Goal: Information Seeking & Learning: Learn about a topic

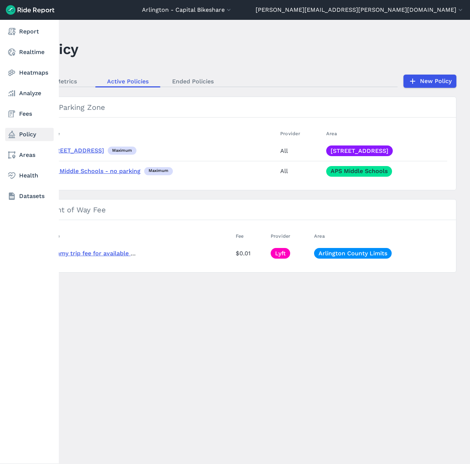
click at [24, 133] on link "Policy" at bounding box center [29, 134] width 49 height 13
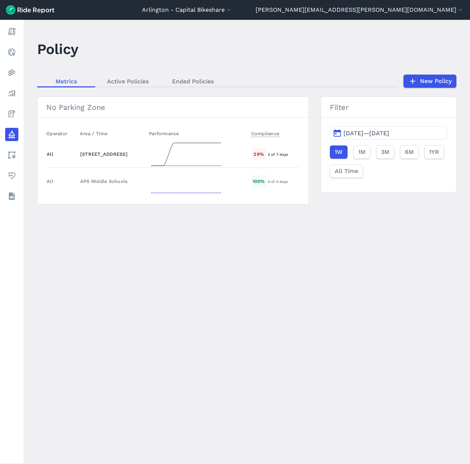
click at [187, 142] on icon at bounding box center [186, 154] width 74 height 26
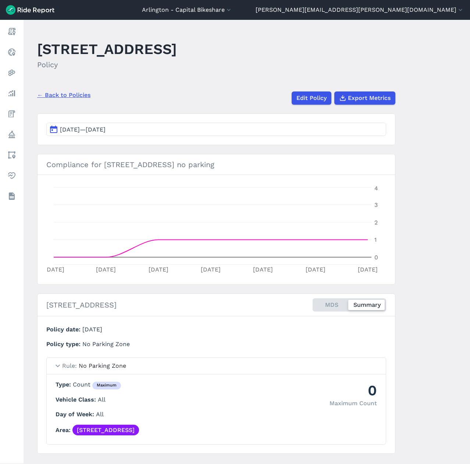
scroll to position [16, 0]
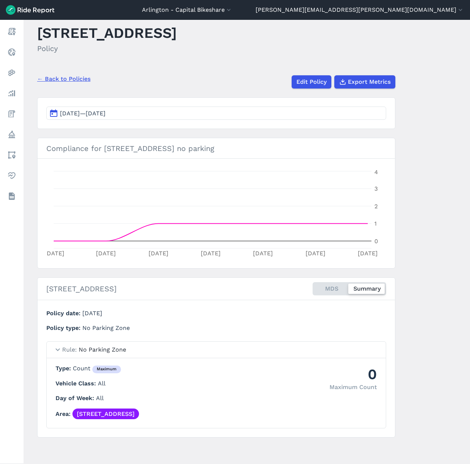
click at [51, 79] on link "← Back to Policies" at bounding box center [63, 79] width 53 height 9
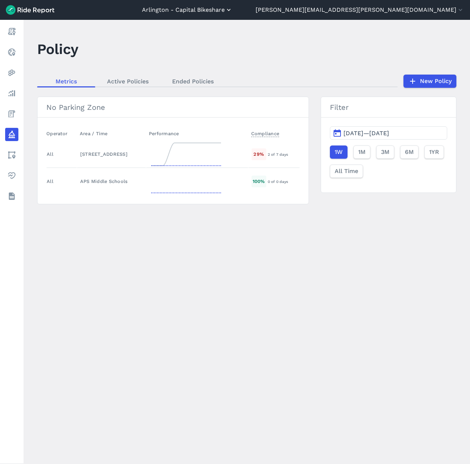
click at [232, 10] on button "Arlington - Capital Bikeshare" at bounding box center [187, 10] width 90 height 9
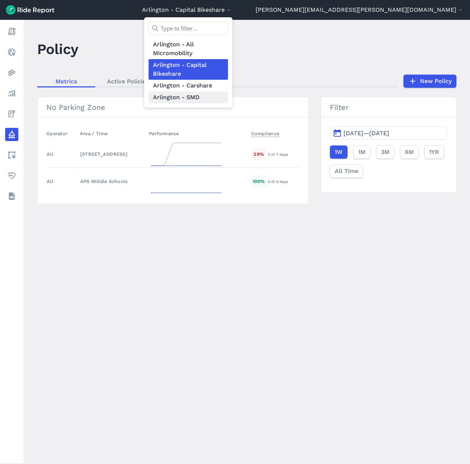
click at [228, 97] on link "Arlington - SMD" at bounding box center [187, 98] width 79 height 12
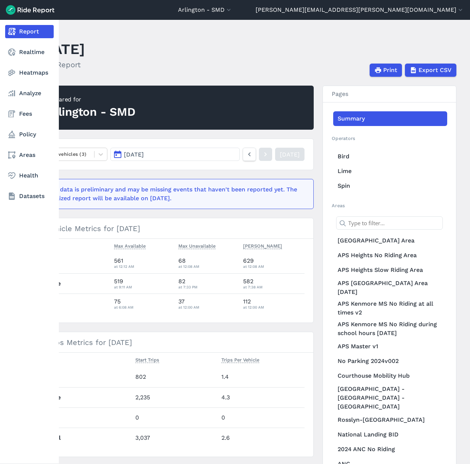
click at [26, 127] on nav "Report Realtime Heatmaps Analyze Fees Policy Areas Health Datasets" at bounding box center [29, 114] width 59 height 188
click at [26, 132] on link "Policy" at bounding box center [29, 134] width 49 height 13
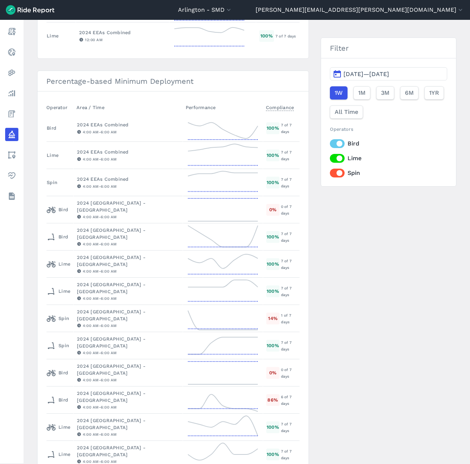
scroll to position [625, 0]
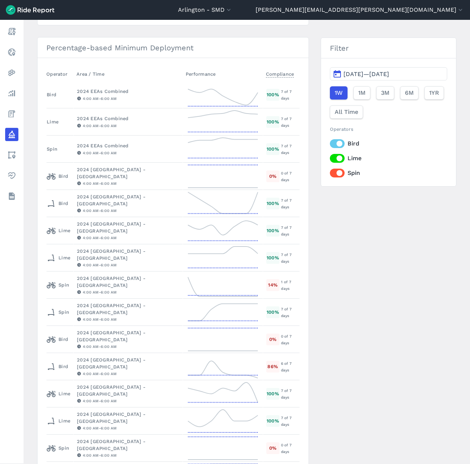
click at [330, 144] on label "Bird" at bounding box center [388, 143] width 117 height 9
click at [330, 144] on input "Bird" at bounding box center [330, 141] width 0 height 5
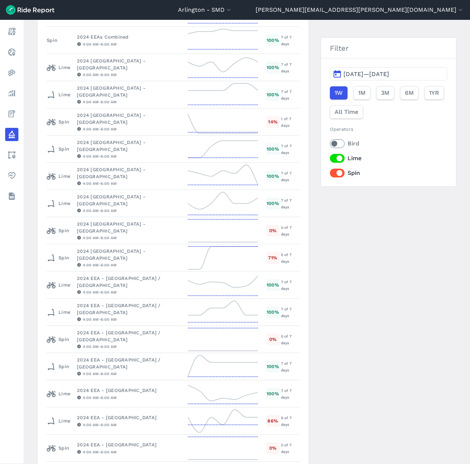
click at [330, 170] on label "Spin" at bounding box center [388, 173] width 117 height 9
click at [330, 170] on input "Spin" at bounding box center [330, 171] width 0 height 5
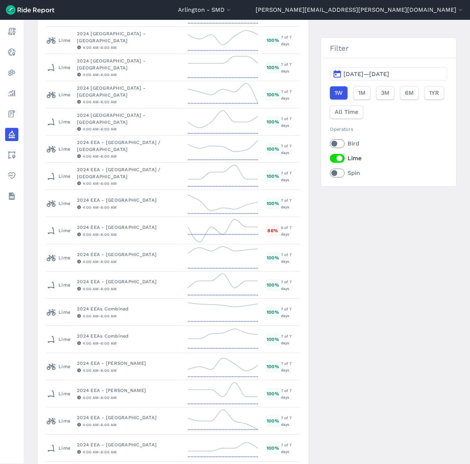
click at [308, 270] on div "Max Idle Time Operator Area / Time Performance Compliance All Arlington County …" at bounding box center [246, 267] width 419 height 1483
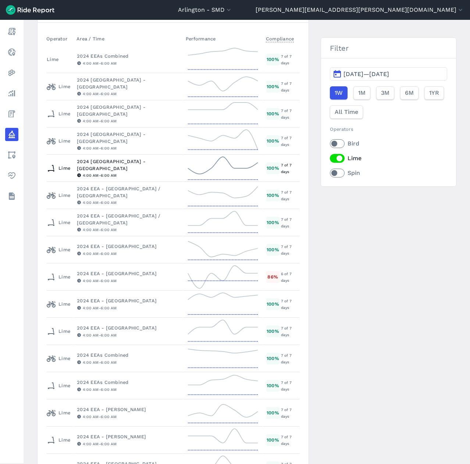
scroll to position [313, 0]
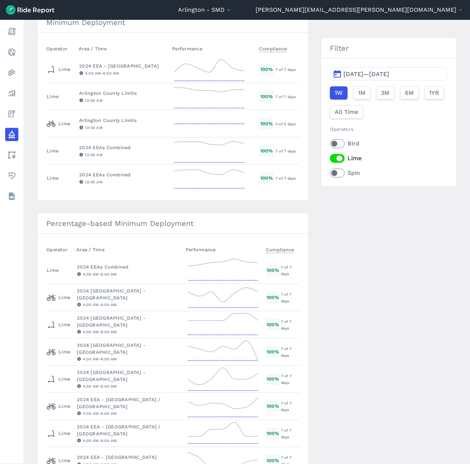
click at [333, 158] on label "Lime" at bounding box center [388, 158] width 117 height 9
click at [330, 158] on input "Lime" at bounding box center [330, 156] width 0 height 5
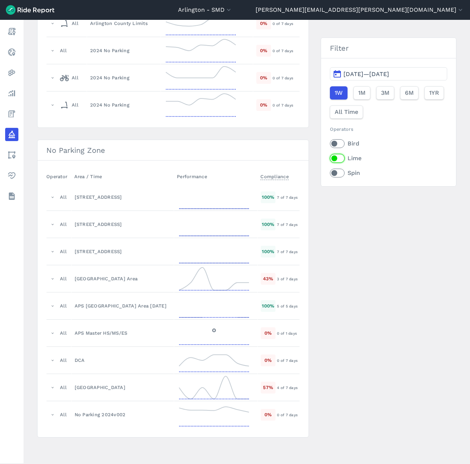
scroll to position [185, 0]
click at [338, 143] on label "Bird" at bounding box center [388, 143] width 117 height 9
click at [330, 143] on input "Bird" at bounding box center [330, 141] width 0 height 5
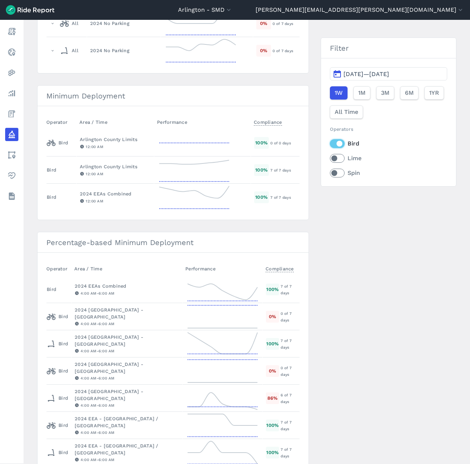
scroll to position [295, 0]
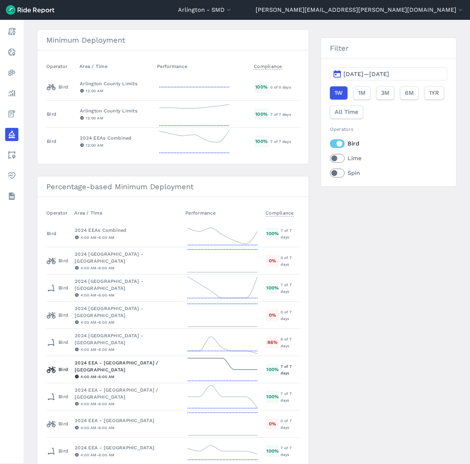
click at [228, 371] on icon at bounding box center [223, 369] width 74 height 26
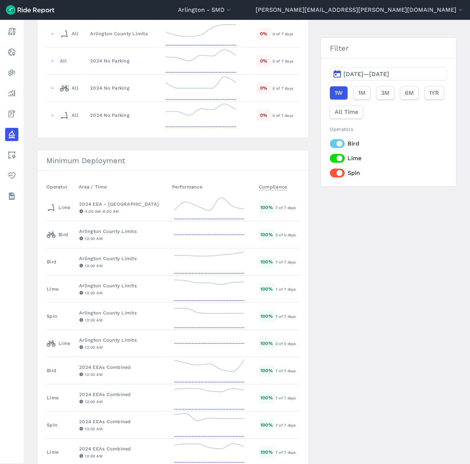
scroll to position [221, 0]
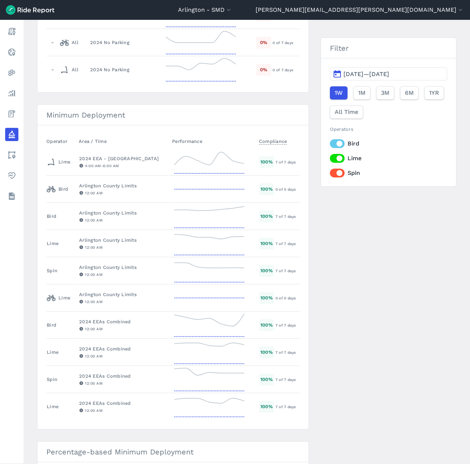
click at [331, 158] on label "Lime" at bounding box center [388, 158] width 117 height 9
click at [330, 158] on input "Lime" at bounding box center [330, 156] width 0 height 5
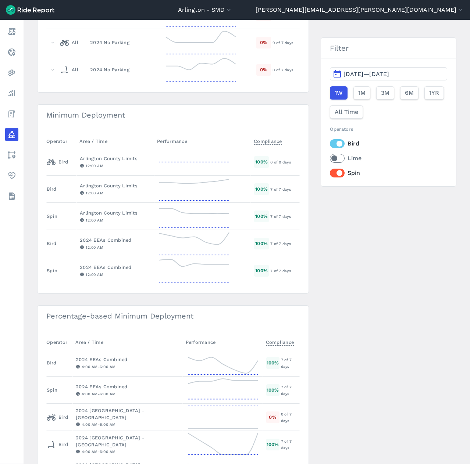
click at [331, 170] on label "Spin" at bounding box center [388, 173] width 117 height 9
click at [330, 170] on input "Spin" at bounding box center [330, 171] width 0 height 5
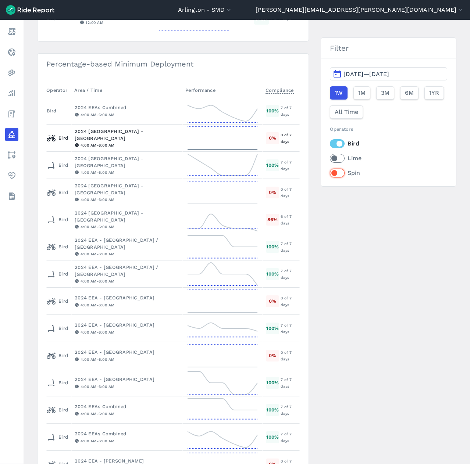
scroll to position [515, 0]
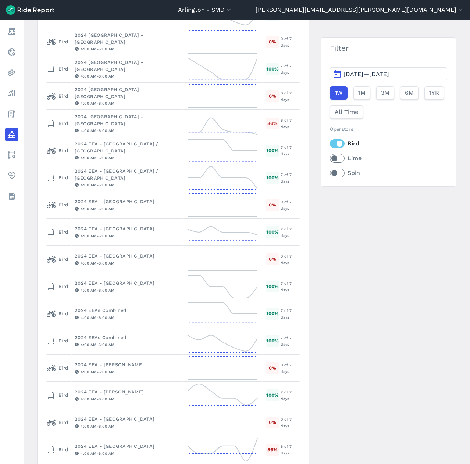
click at [340, 197] on div "Max Idle Time Operator Area / Time Performance Compliance All Arlington County …" at bounding box center [246, 296] width 419 height 1429
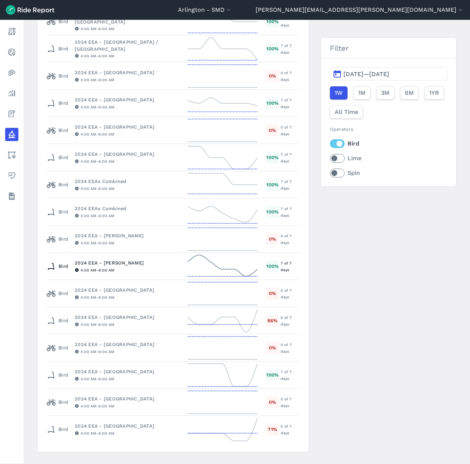
scroll to position [662, 0]
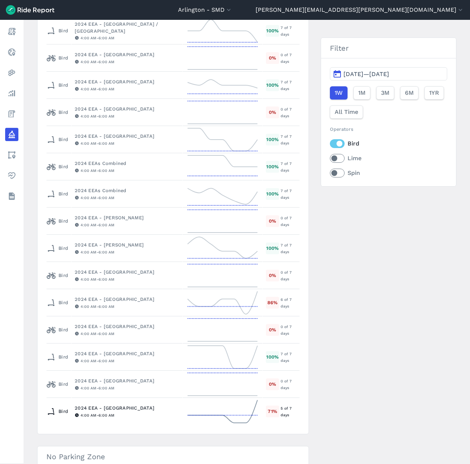
click at [232, 423] on icon at bounding box center [222, 411] width 70 height 23
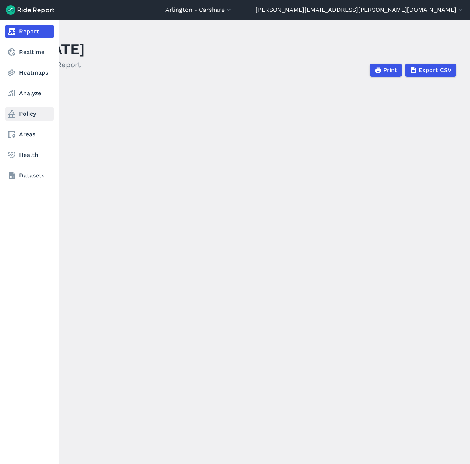
click at [28, 115] on link "Policy" at bounding box center [29, 113] width 49 height 13
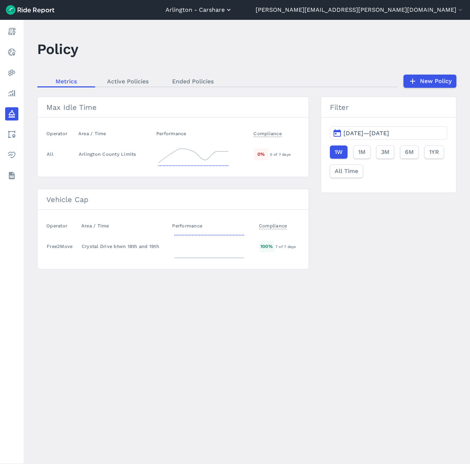
click at [232, 13] on button "Arlington - Carshare" at bounding box center [198, 10] width 67 height 9
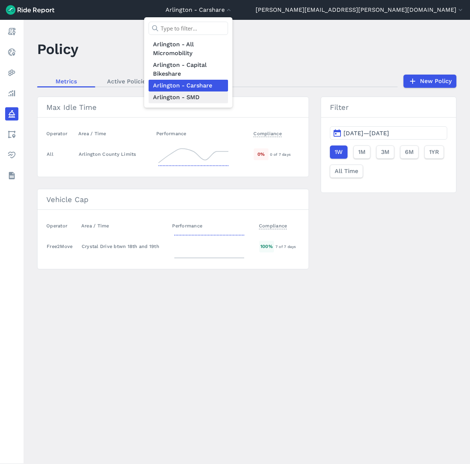
click at [228, 100] on link "Arlington - SMD" at bounding box center [187, 98] width 79 height 12
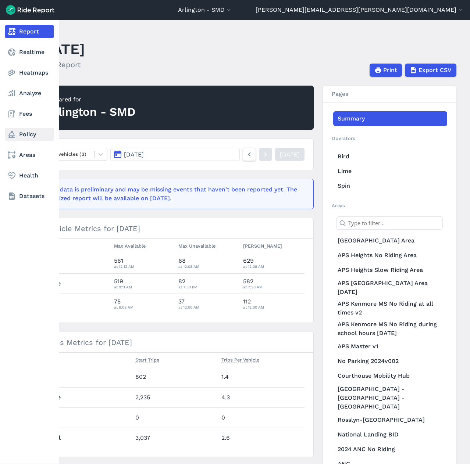
click at [21, 133] on link "Policy" at bounding box center [29, 134] width 49 height 13
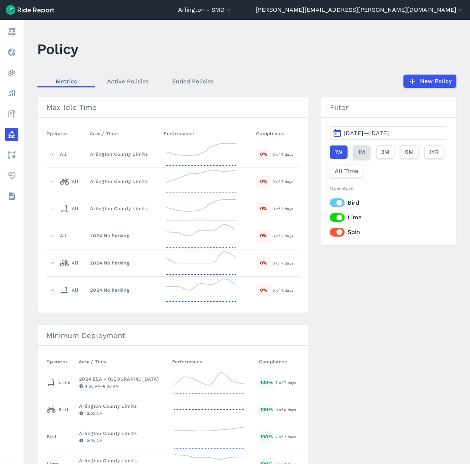
click at [364, 153] on button "1M" at bounding box center [361, 152] width 17 height 13
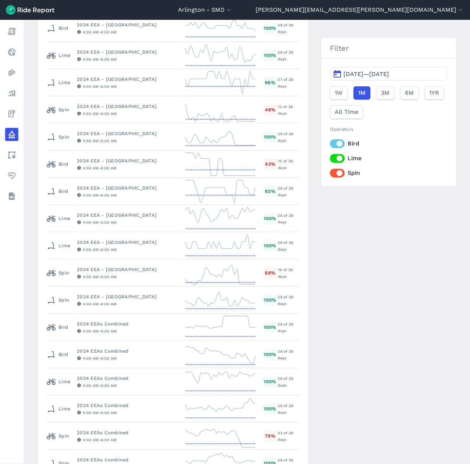
scroll to position [1286, 0]
